Goal: Task Accomplishment & Management: Complete application form

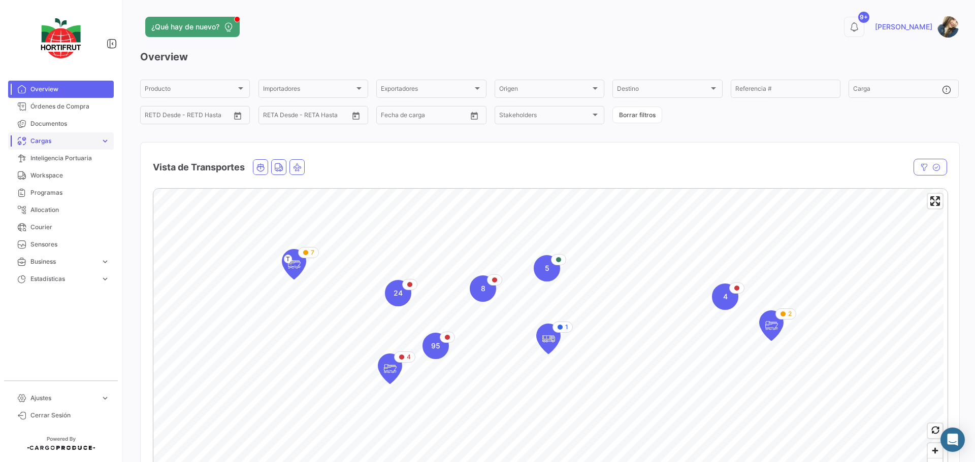
click at [74, 149] on link "Cargas expand_more" at bounding box center [61, 140] width 106 height 17
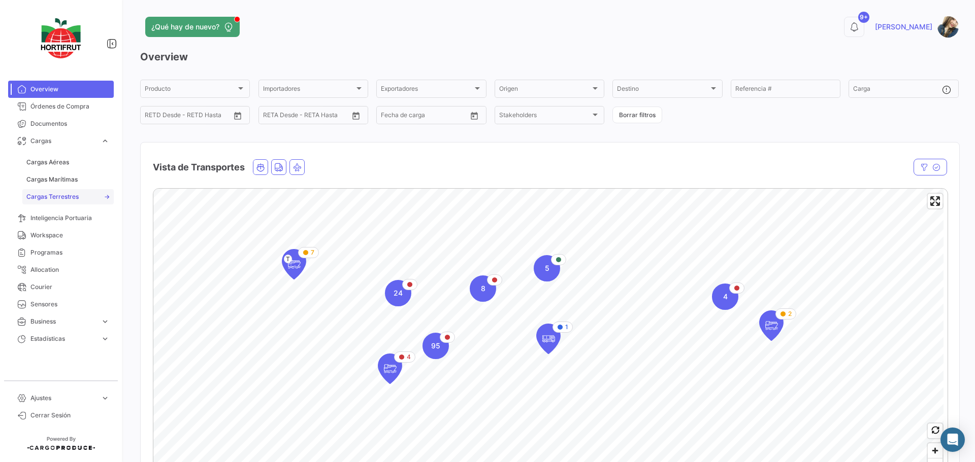
click at [63, 193] on span "Cargas Terrestres" at bounding box center [52, 196] width 52 height 9
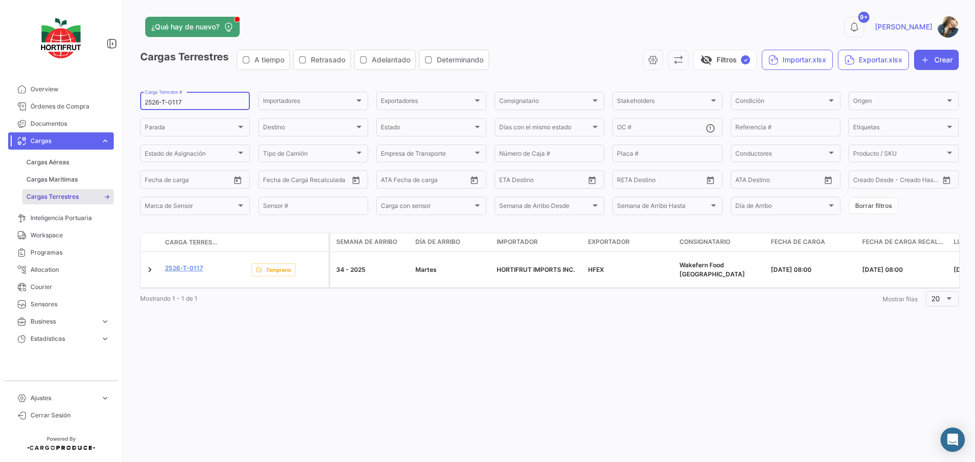
click at [213, 104] on input "2526-T-0117" at bounding box center [195, 102] width 101 height 7
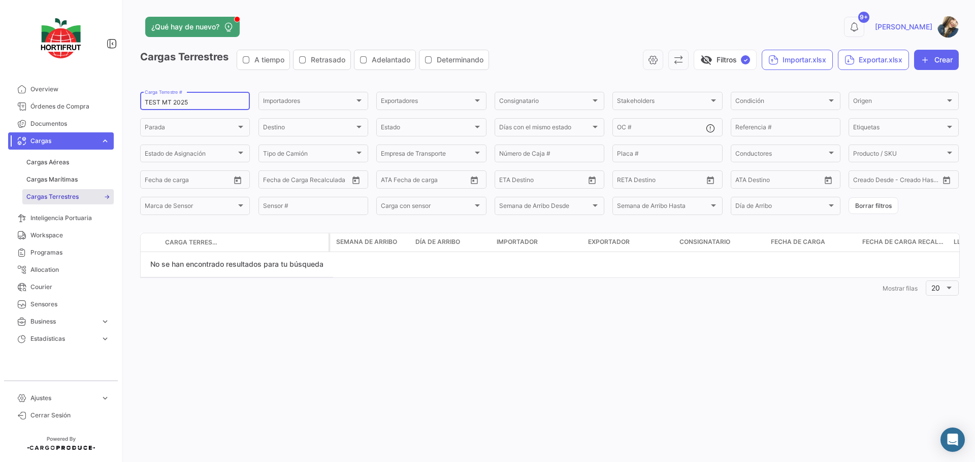
click at [175, 104] on input "TEST MT 2025" at bounding box center [195, 102] width 101 height 7
click at [172, 104] on input "TEST MT 2025" at bounding box center [195, 102] width 101 height 7
click at [173, 102] on input "TEST MT 2526-T-2025" at bounding box center [195, 102] width 101 height 7
click at [233, 100] on input "TEST MT 2526-T-2025" at bounding box center [195, 102] width 101 height 7
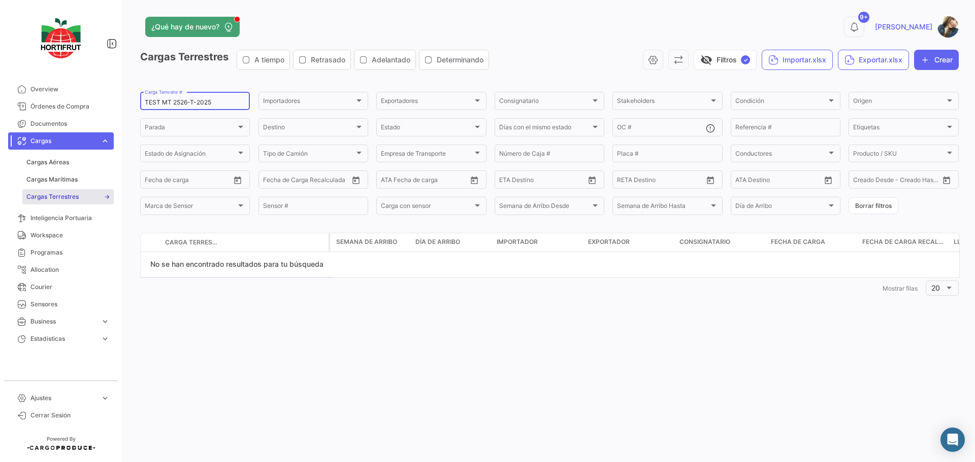
click at [233, 100] on input "TEST MT 2526-T-2025" at bounding box center [195, 102] width 101 height 7
type input "TEST MT 2526-T-2025"
click at [930, 63] on button "Crear" at bounding box center [936, 60] width 45 height 20
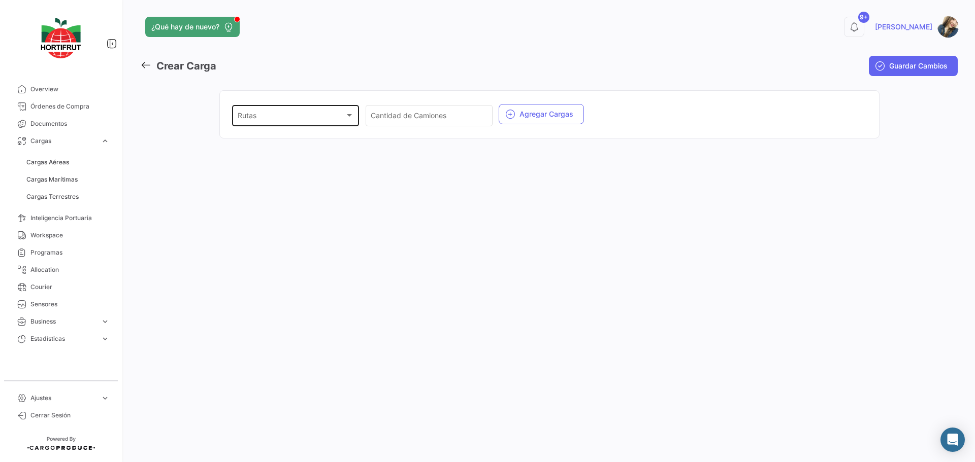
click at [329, 121] on div "Rutas" at bounding box center [291, 117] width 107 height 9
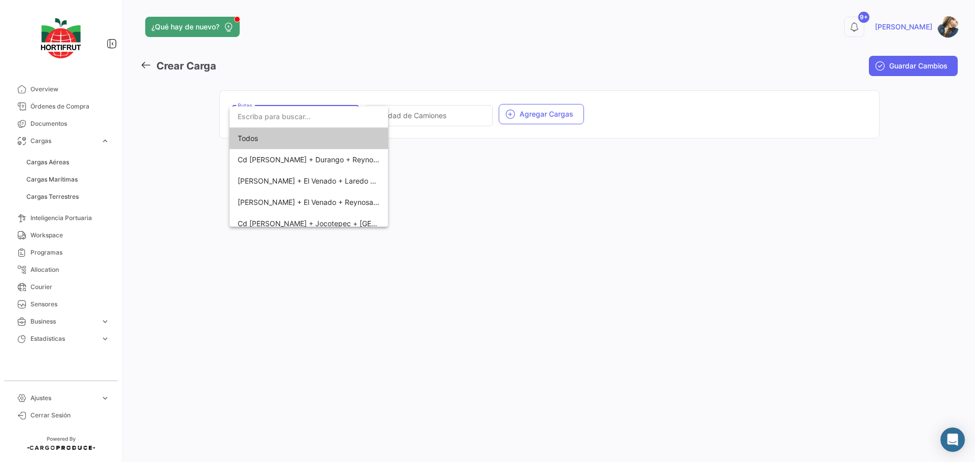
click at [329, 121] on input "dropdown search" at bounding box center [308, 116] width 158 height 21
type input "[PERSON_NAME]"
click at [337, 207] on span "Pátzcuaro + Lagunillas + Reynosa + Transkool" at bounding box center [309, 202] width 142 height 21
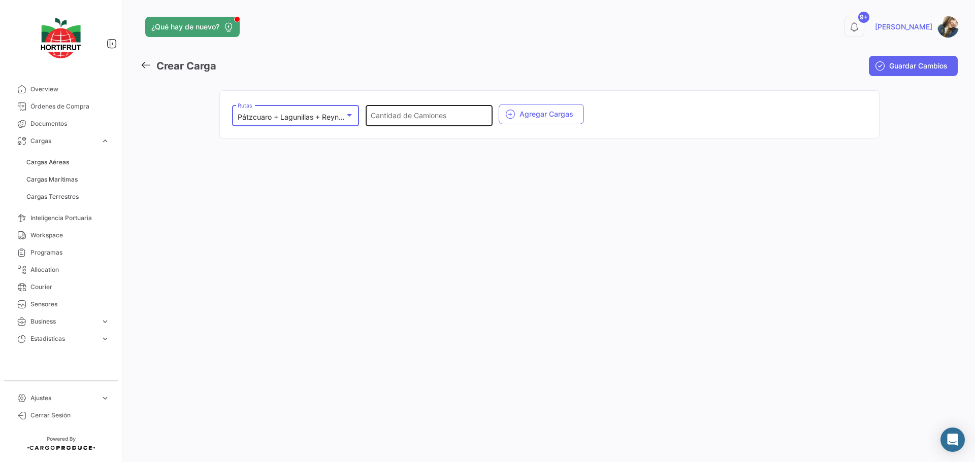
click at [436, 117] on input "Cantidad de Camiones" at bounding box center [429, 117] width 116 height 9
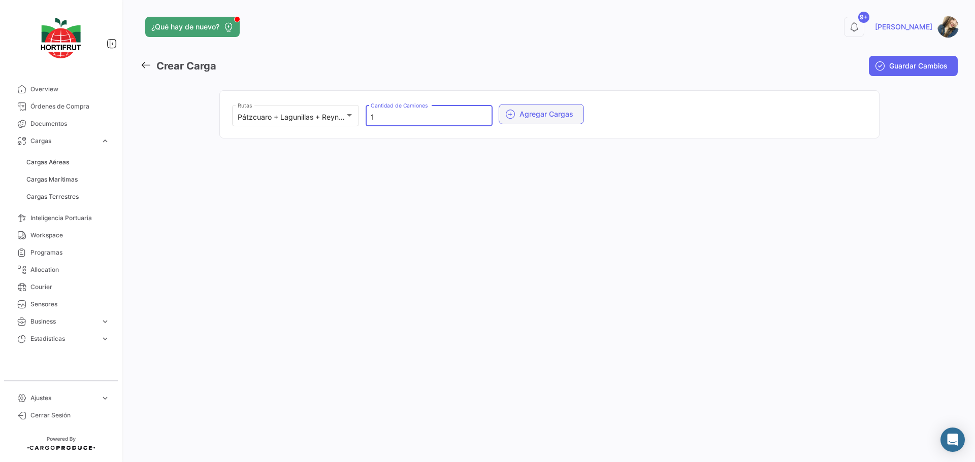
type input "1"
click at [529, 109] on button "Agregar Cargas" at bounding box center [540, 114] width 85 height 20
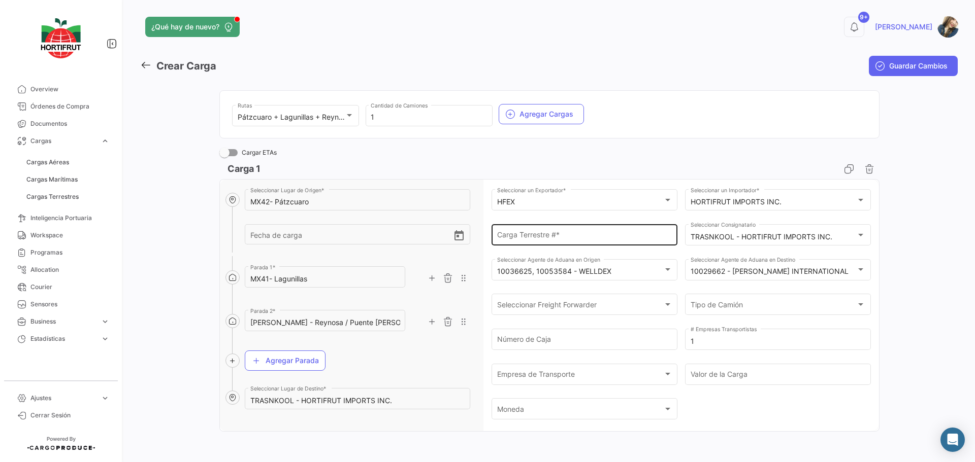
click at [540, 238] on input "Carga Terrestre # *" at bounding box center [584, 237] width 175 height 9
paste input "TEST MT 2526-T-2025"
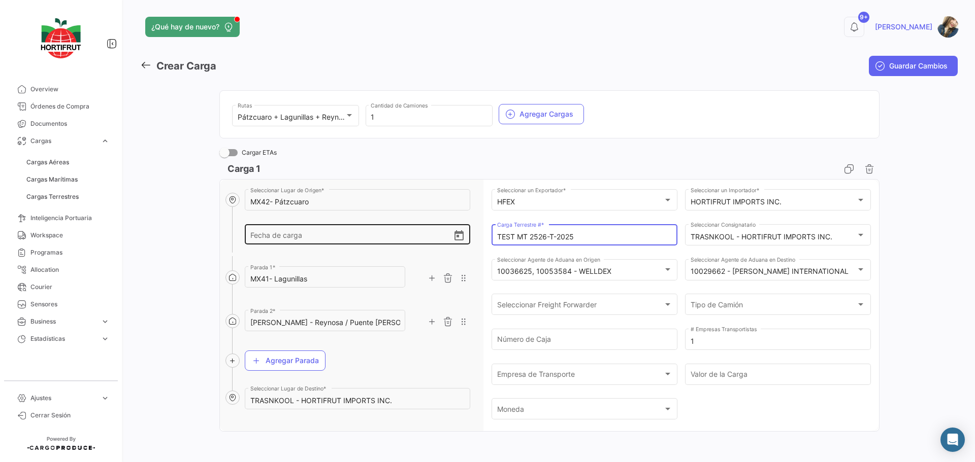
type input "TEST MT 2526-T-2025"
click at [457, 237] on icon "Open calendar" at bounding box center [459, 236] width 12 height 12
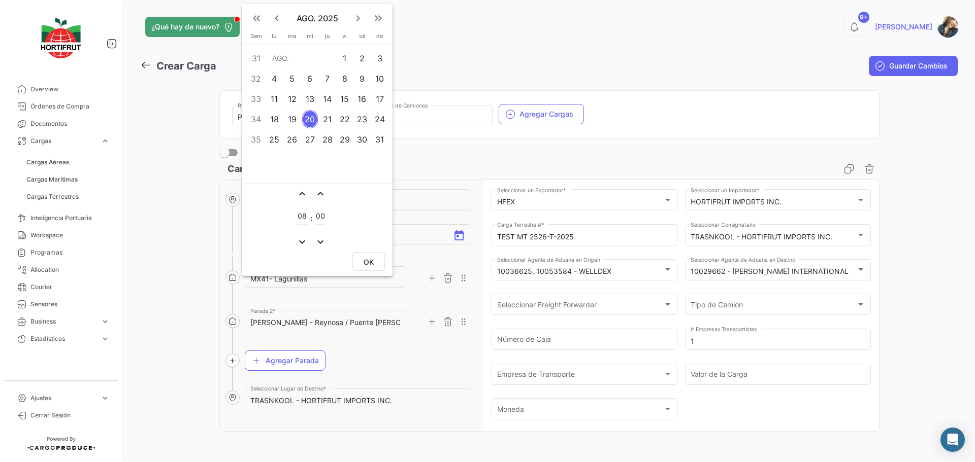
click at [366, 142] on div "30" at bounding box center [362, 139] width 16 height 18
click at [372, 258] on span "OK" at bounding box center [368, 262] width 10 height 9
type input "[DATE] 08:00"
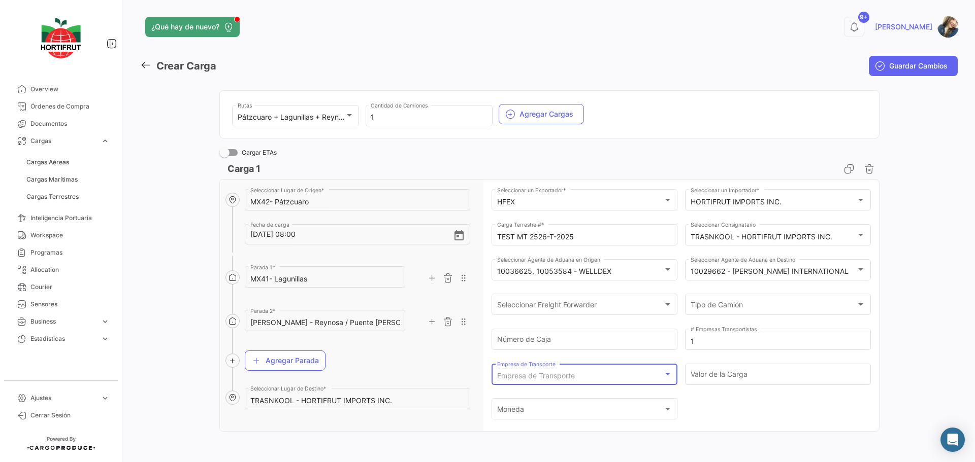
click at [591, 380] on div "Empresa de Transporte" at bounding box center [580, 376] width 166 height 9
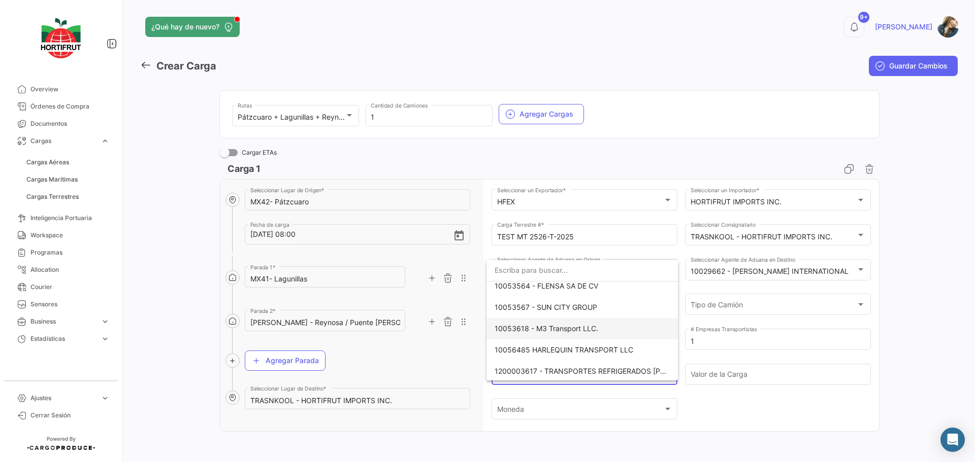
scroll to position [519, 0]
click at [593, 357] on span "1200005303 - [GEOGRAPHIC_DATA][PERSON_NAME] DE C.V." at bounding box center [581, 348] width 175 height 21
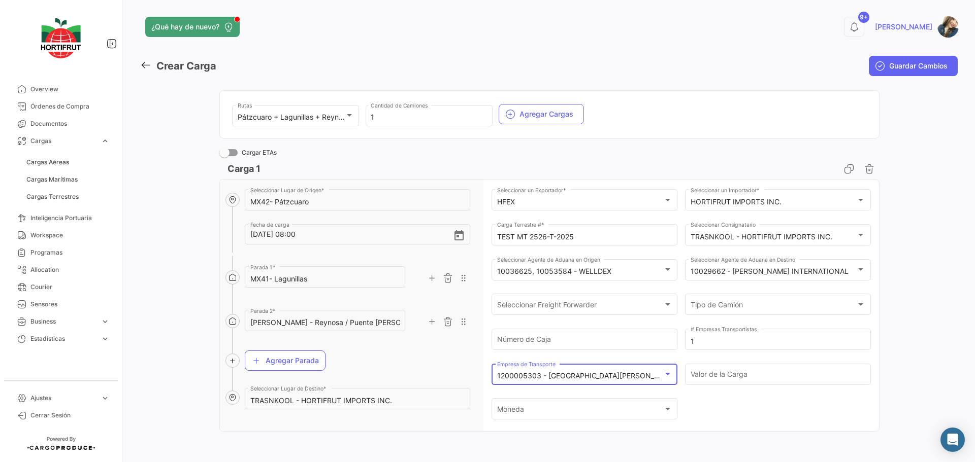
click at [630, 373] on mat-select-trigger "1200005303 - [GEOGRAPHIC_DATA][PERSON_NAME] DE C.V." at bounding box center [600, 376] width 206 height 9
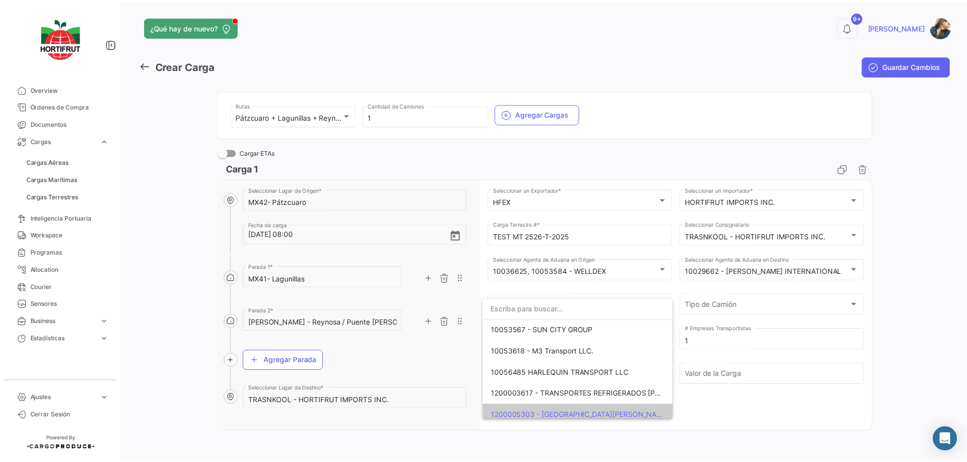
scroll to position [508, 0]
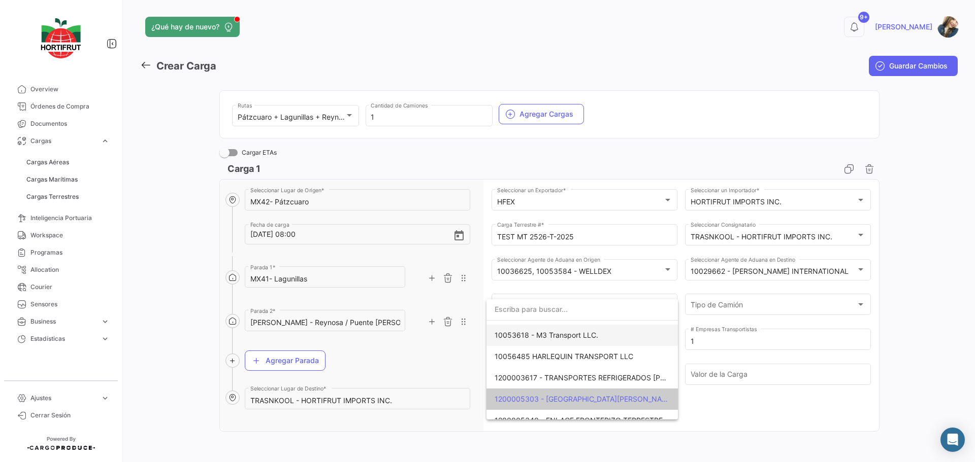
click at [583, 340] on span "10053618 - M3 Transport LLC." at bounding box center [581, 335] width 175 height 21
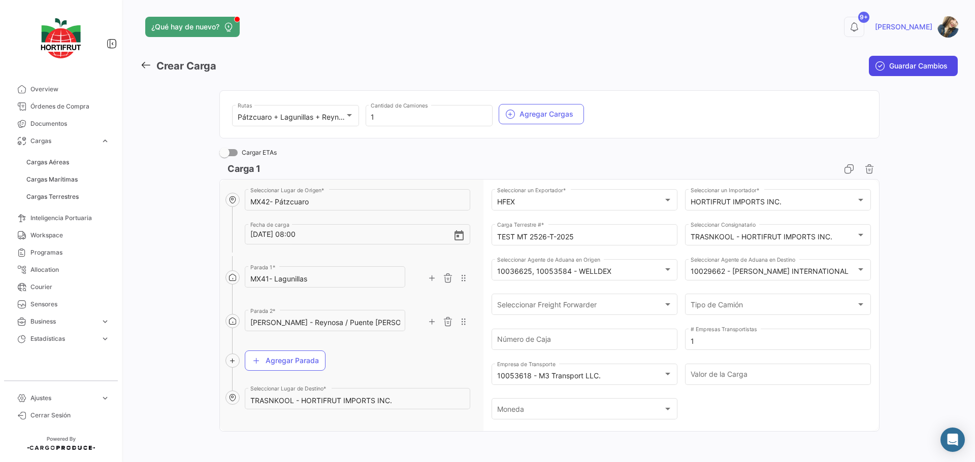
click at [875, 69] on icon "submit" at bounding box center [880, 66] width 10 height 10
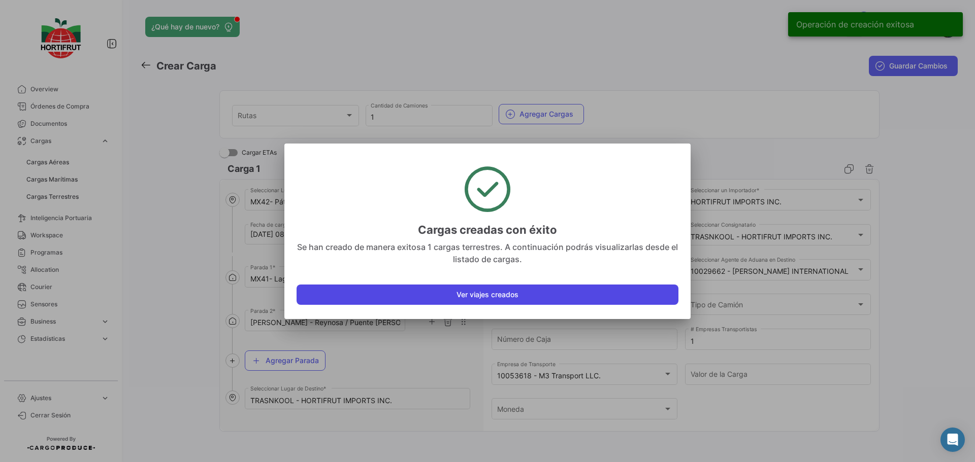
click at [461, 294] on button "Ver viajes creados" at bounding box center [487, 295] width 382 height 20
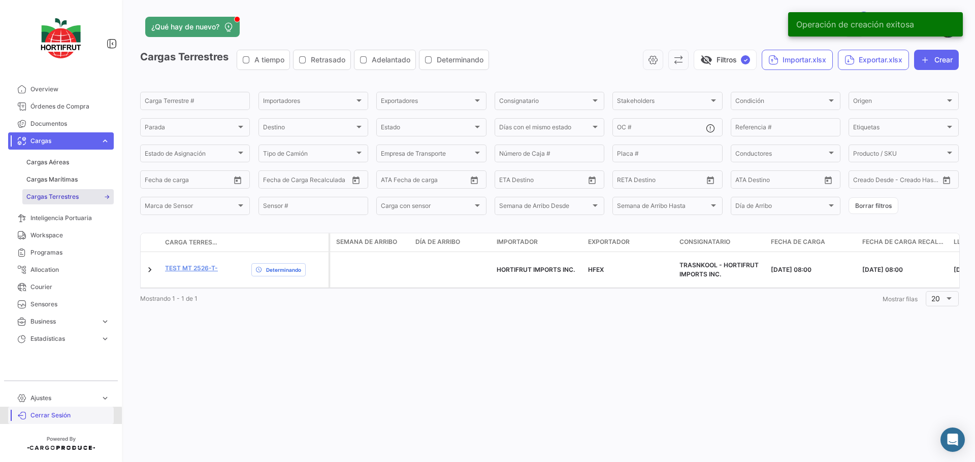
click at [49, 420] on link "Cerrar Sesión" at bounding box center [61, 415] width 106 height 17
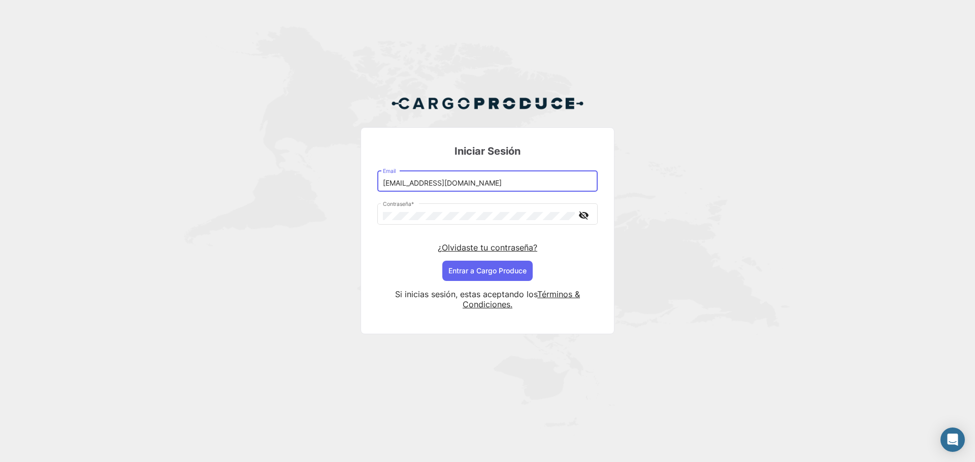
click at [489, 186] on input "[EMAIL_ADDRESS][DOMAIN_NAME]" at bounding box center [488, 183] width 210 height 9
type input "[EMAIL_ADDRESS][DOMAIN_NAME]"
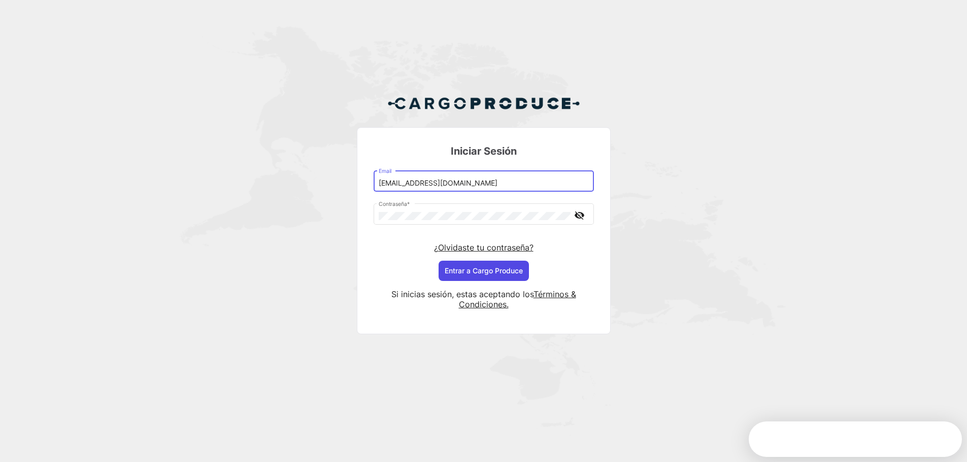
click at [497, 275] on button "Entrar a Cargo Produce" at bounding box center [484, 271] width 90 height 20
